Goal: Task Accomplishment & Management: Manage account settings

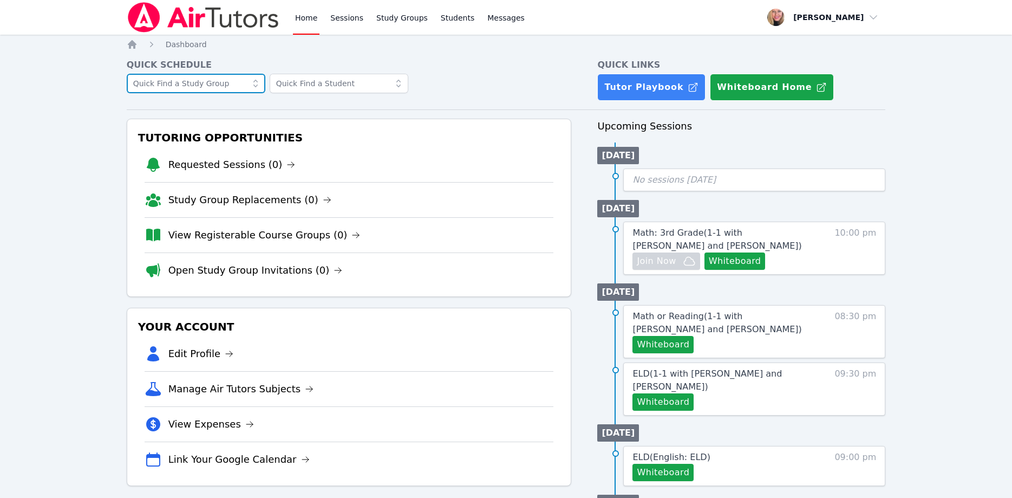
click at [231, 84] on input "text" at bounding box center [196, 83] width 139 height 19
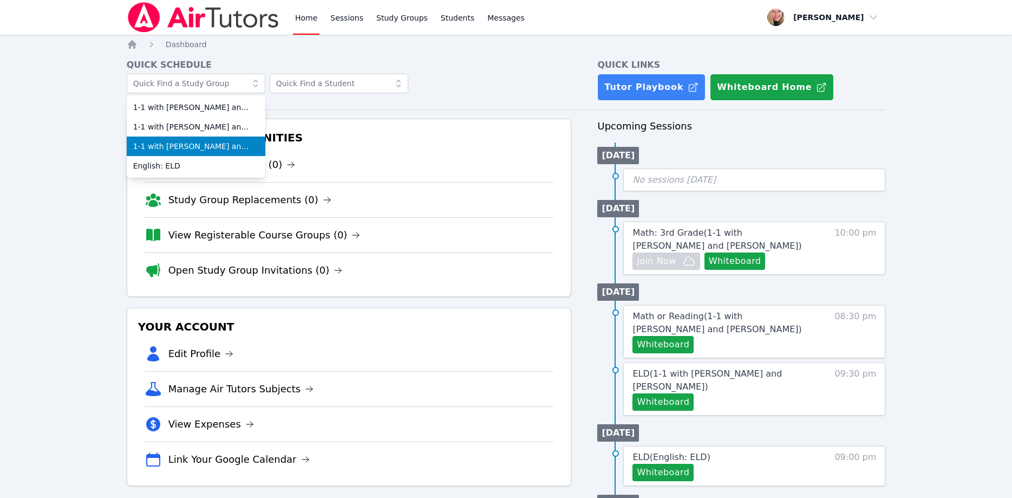
click at [212, 146] on span "1-1 with [PERSON_NAME] and [PERSON_NAME]" at bounding box center [196, 146] width 126 height 11
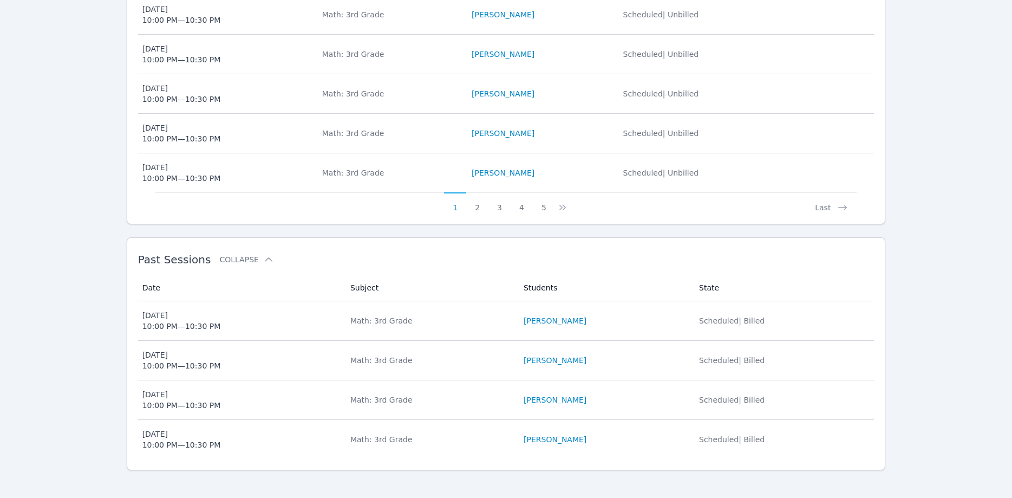
scroll to position [525, 0]
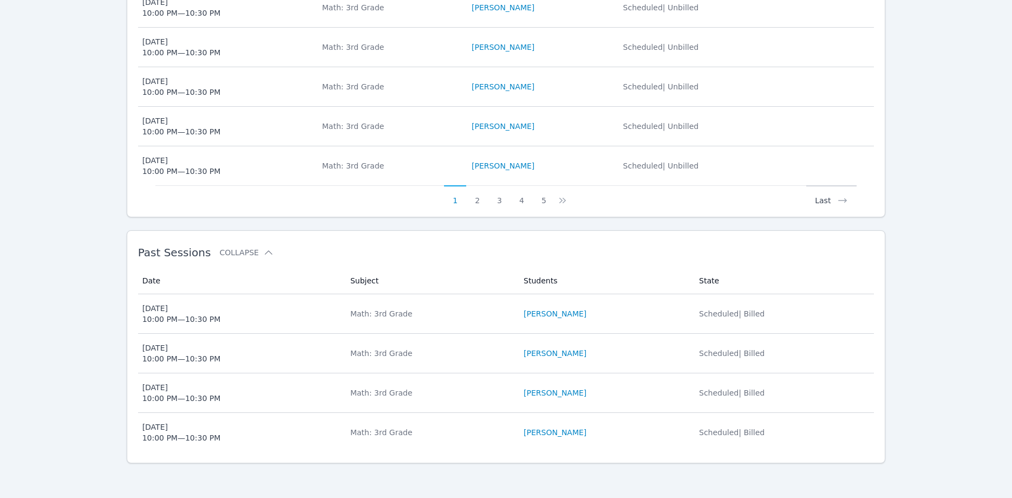
click at [831, 198] on button "Last" at bounding box center [831, 195] width 50 height 21
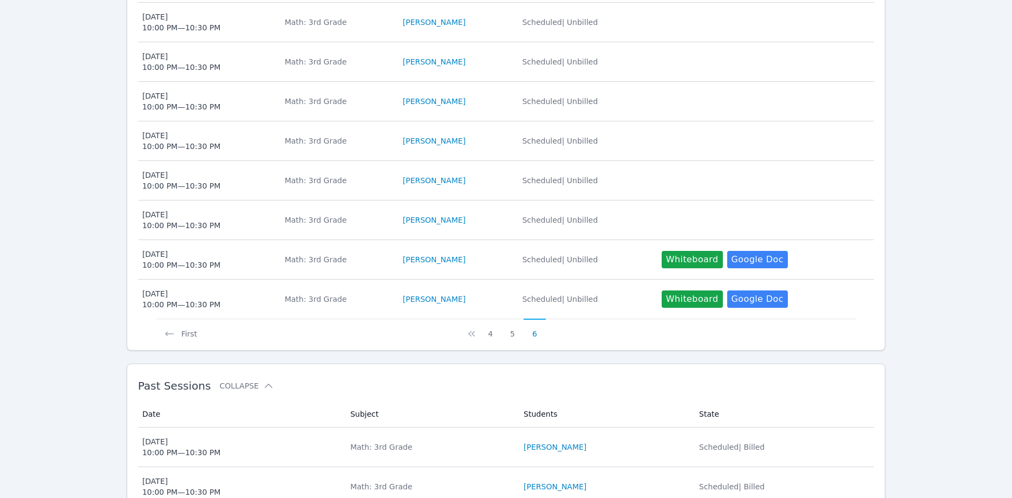
scroll to position [359, 0]
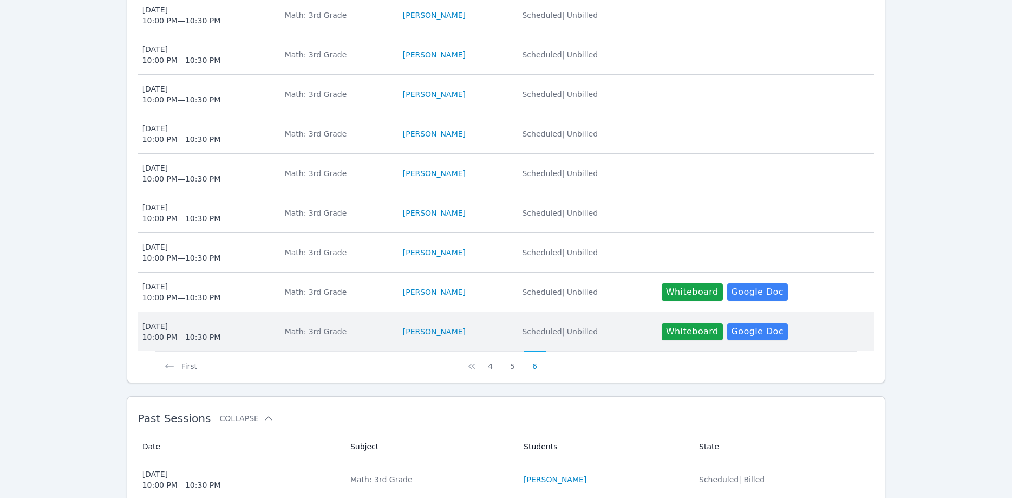
click at [315, 328] on div "Math: 3rd Grade" at bounding box center [337, 331] width 105 height 11
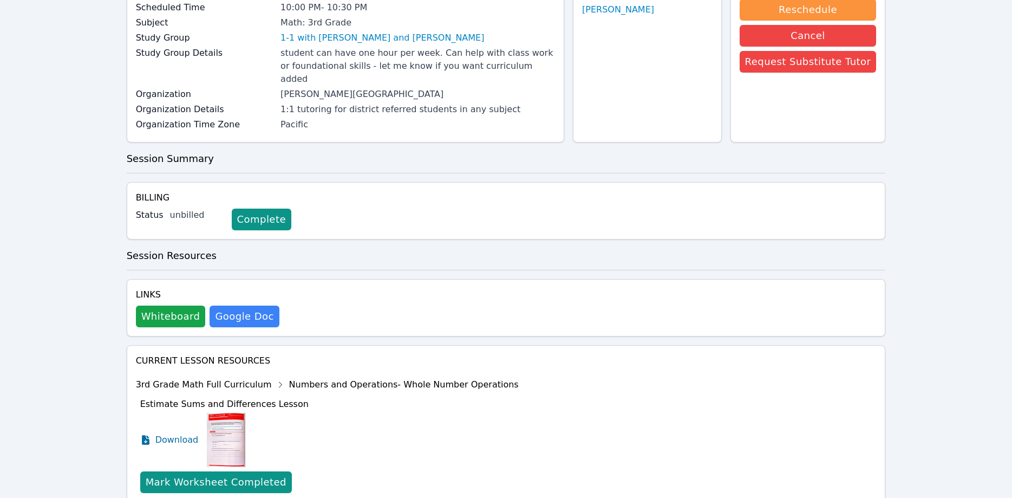
scroll to position [199, 0]
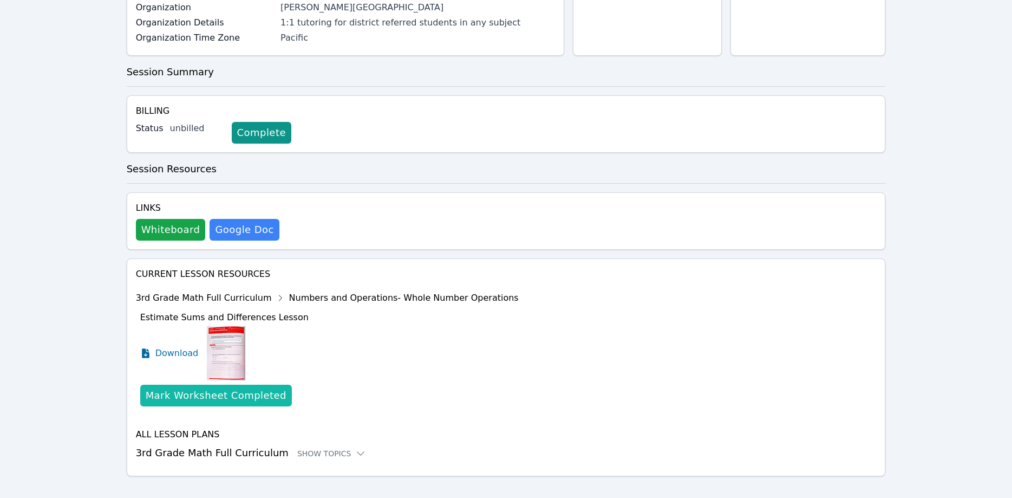
click at [236, 388] on div "Mark Worksheet Completed" at bounding box center [216, 395] width 141 height 15
click at [238, 388] on div "Mark Worksheet Completed" at bounding box center [216, 395] width 141 height 15
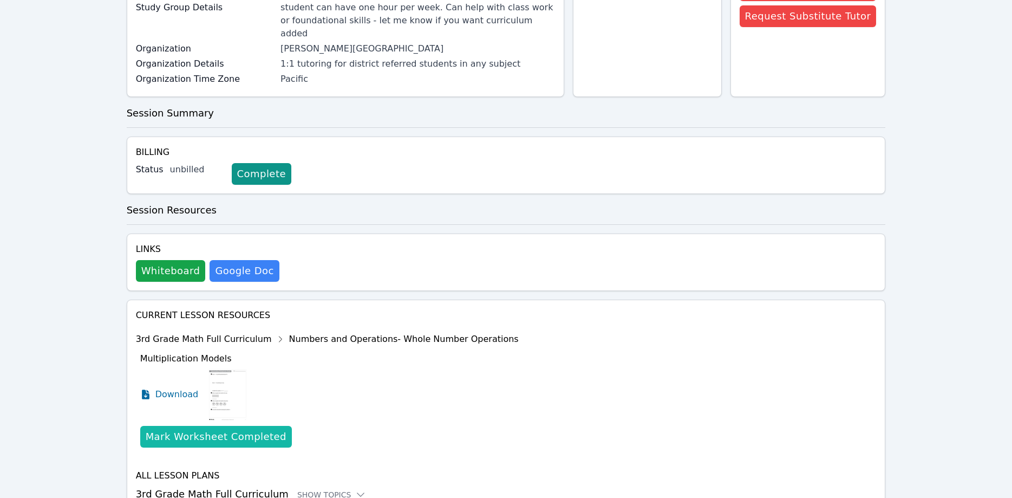
click at [212, 429] on div "Mark Worksheet Completed" at bounding box center [216, 436] width 141 height 15
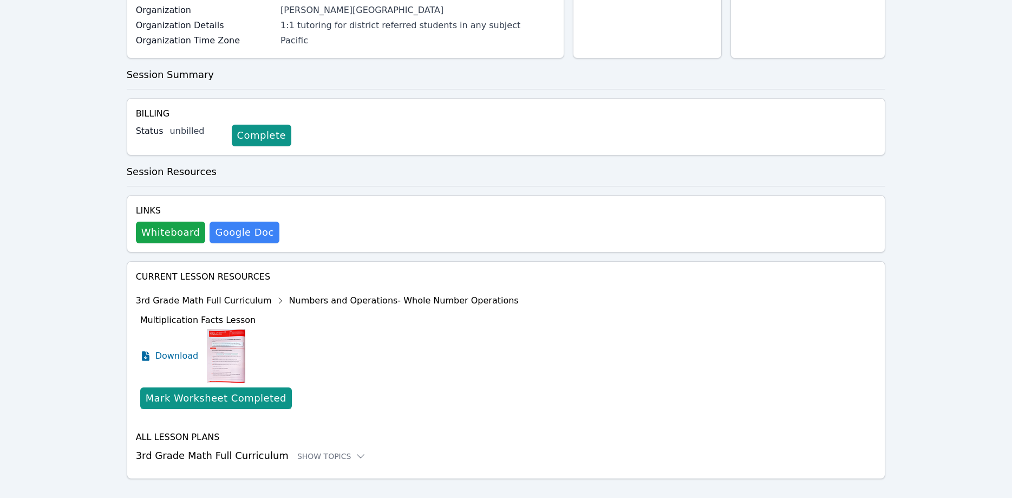
scroll to position [199, 0]
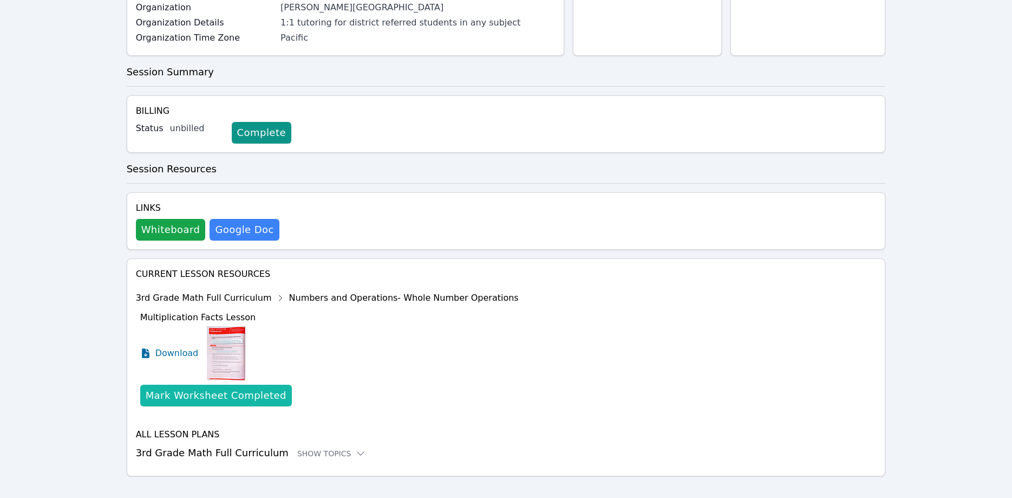
click at [205, 388] on div "Mark Worksheet Completed" at bounding box center [216, 395] width 141 height 15
click at [226, 388] on div "Mark Worksheet Completed" at bounding box center [216, 395] width 141 height 15
click at [223, 388] on div "Mark Worksheet Completed" at bounding box center [216, 395] width 141 height 15
click at [225, 388] on div "Mark Worksheet Completed" at bounding box center [216, 395] width 141 height 15
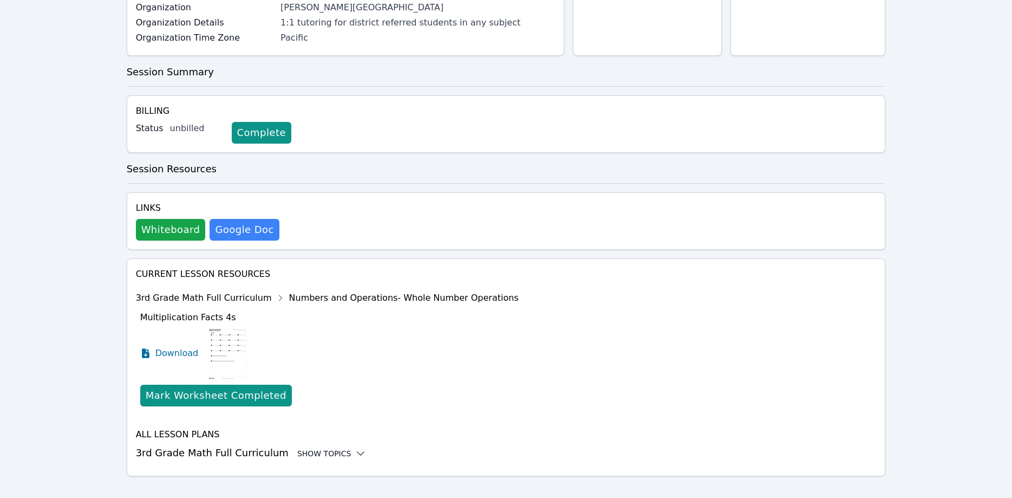
click at [323, 448] on div "Show Topics" at bounding box center [331, 453] width 69 height 11
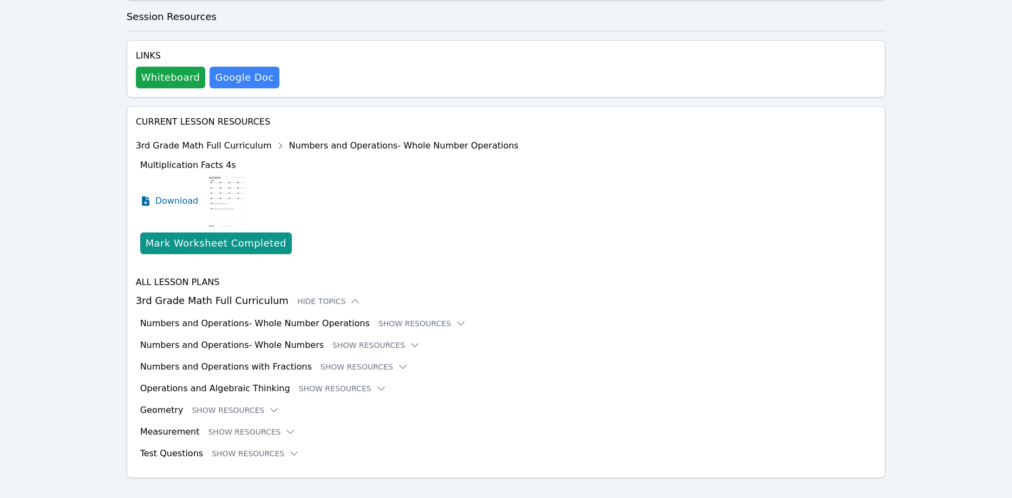
scroll to position [353, 0]
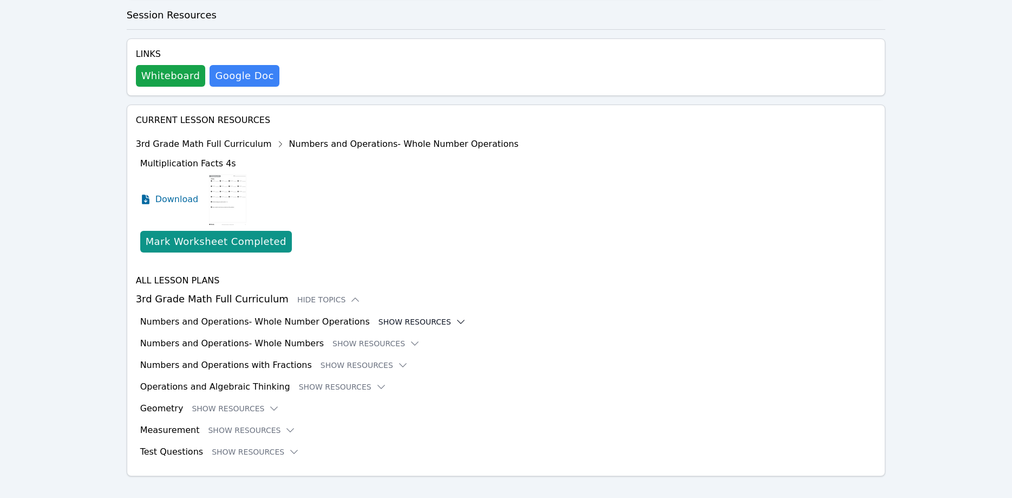
click at [397, 316] on button "Show Resources" at bounding box center [422, 321] width 88 height 11
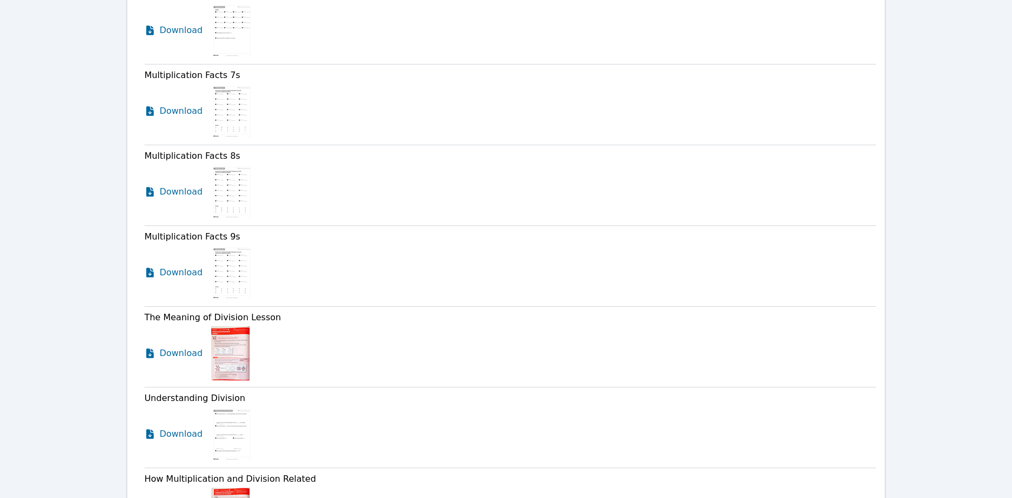
scroll to position [1568, 0]
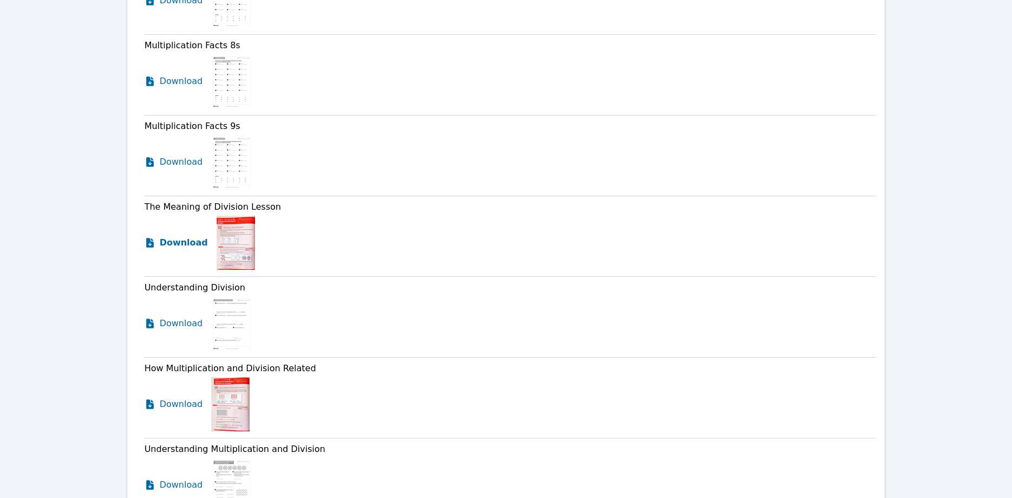
click at [184, 236] on span "Download" at bounding box center [184, 242] width 48 height 13
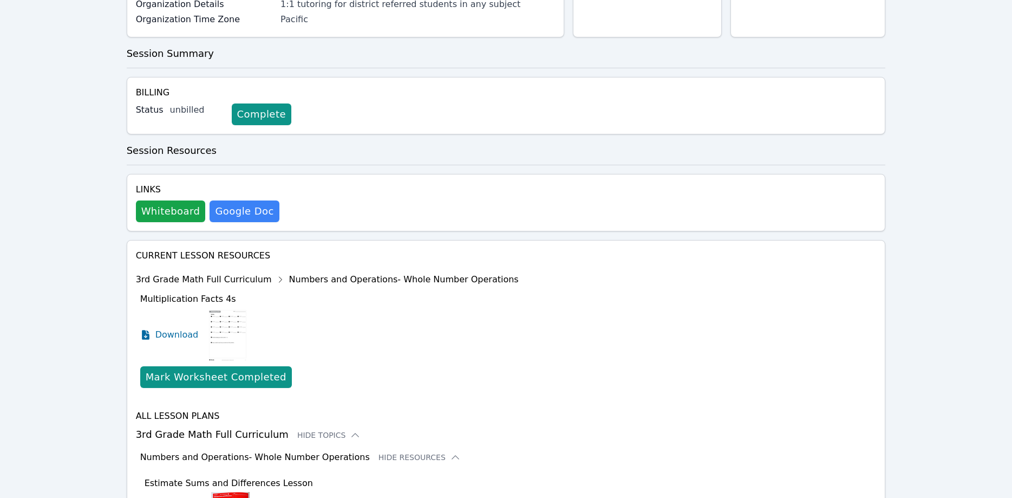
scroll to position [0, 0]
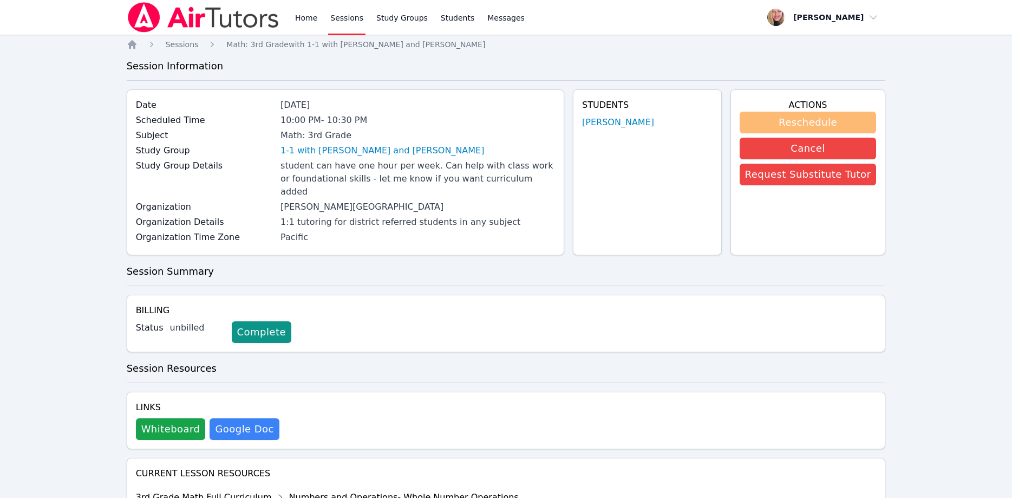
click at [840, 122] on button "Reschedule" at bounding box center [808, 123] width 137 height 22
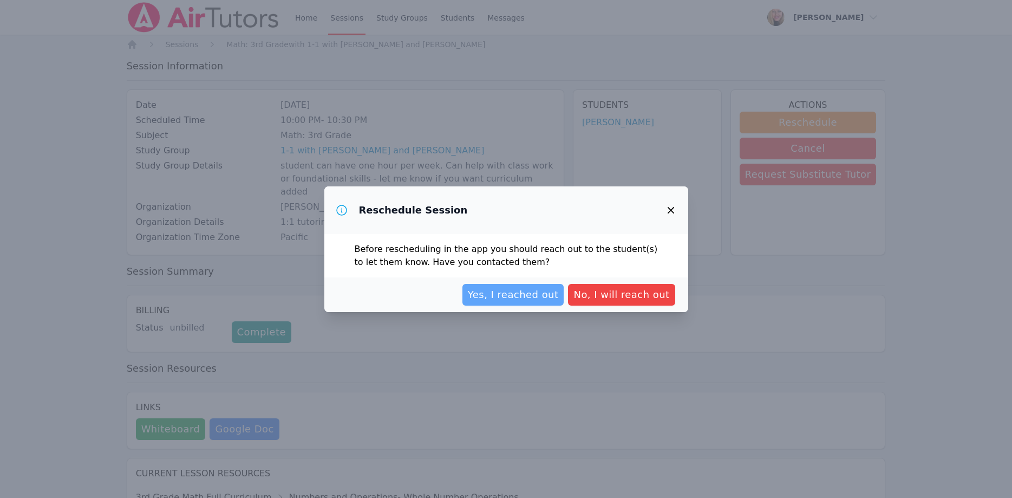
click at [532, 298] on span "Yes, I reached out" at bounding box center [513, 294] width 91 height 15
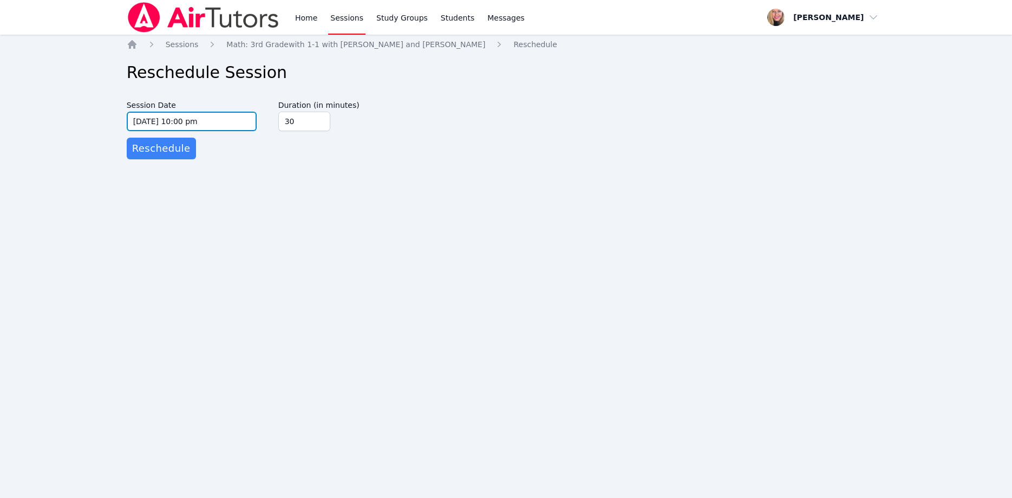
click at [213, 121] on input "09/21/2025 10:00 pm" at bounding box center [192, 121] width 130 height 19
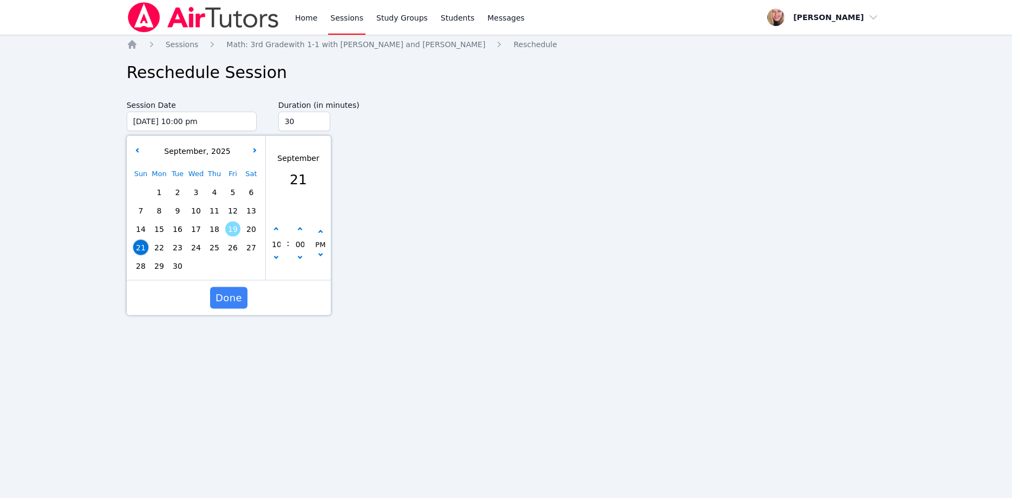
click at [253, 231] on span "20" at bounding box center [251, 228] width 15 height 15
click at [271, 257] on button "button" at bounding box center [276, 258] width 11 height 11
type input "09/20/2025 09:00 pm"
type input "09"
click at [271, 257] on button "button" at bounding box center [276, 258] width 11 height 11
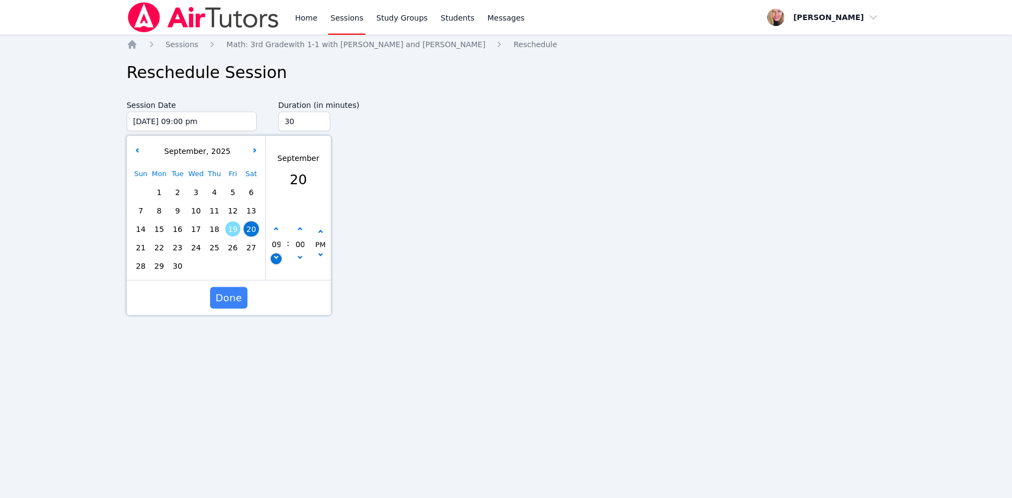
type input "09/20/2025 08:00 pm"
type input "08"
click at [271, 257] on button "button" at bounding box center [276, 258] width 11 height 11
type input "09/20/2025 07:00 pm"
type input "07"
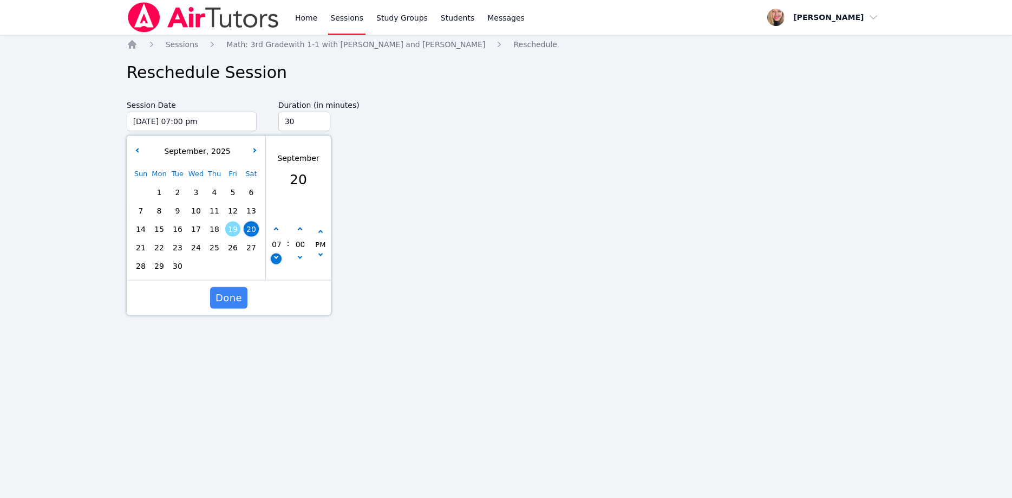
click at [271, 257] on button "button" at bounding box center [276, 258] width 11 height 11
type input "09/20/2025 06:00 pm"
type input "06"
click at [245, 302] on button "Done" at bounding box center [228, 298] width 37 height 22
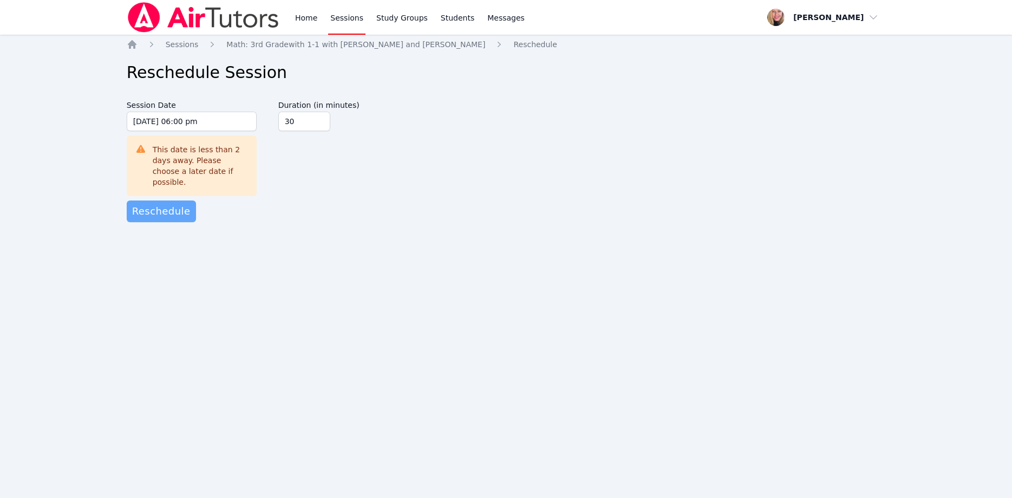
click at [180, 205] on span "Reschedule" at bounding box center [161, 211] width 58 height 15
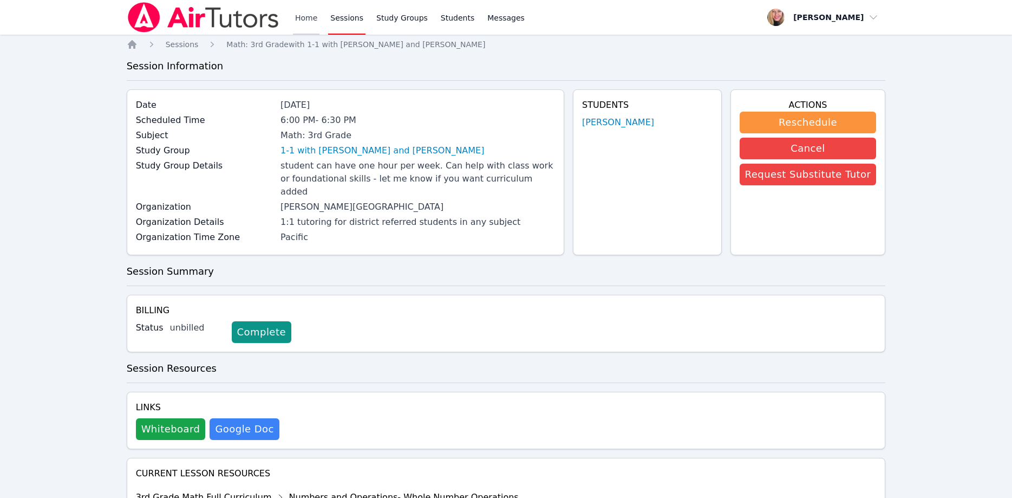
click at [313, 20] on link "Home" at bounding box center [306, 17] width 27 height 35
